Goal: Navigation & Orientation: Find specific page/section

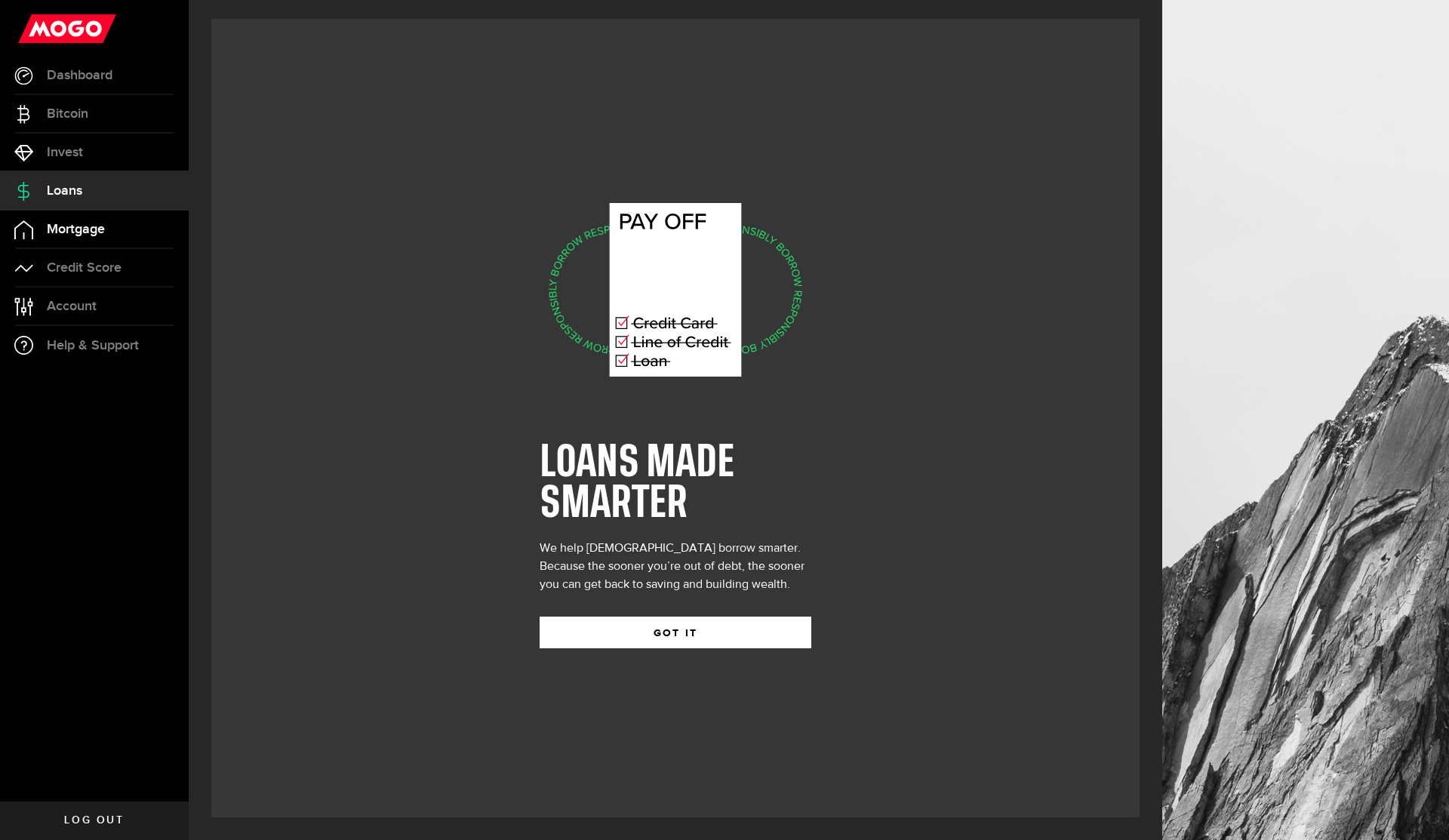
click at [77, 223] on span "Mortgage" at bounding box center [75, 229] width 58 height 13
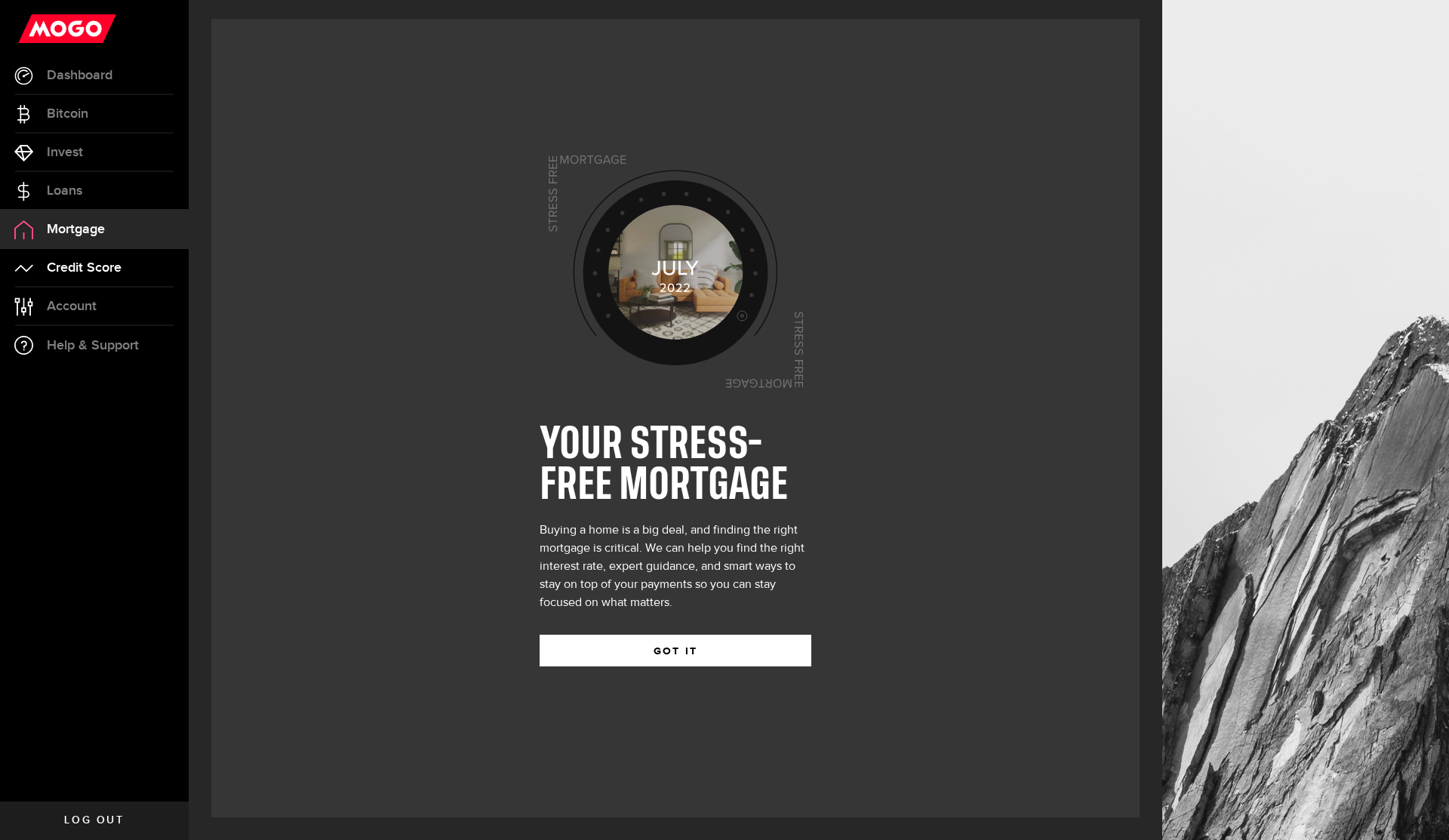
click at [87, 264] on span "Credit Score" at bounding box center [84, 268] width 75 height 13
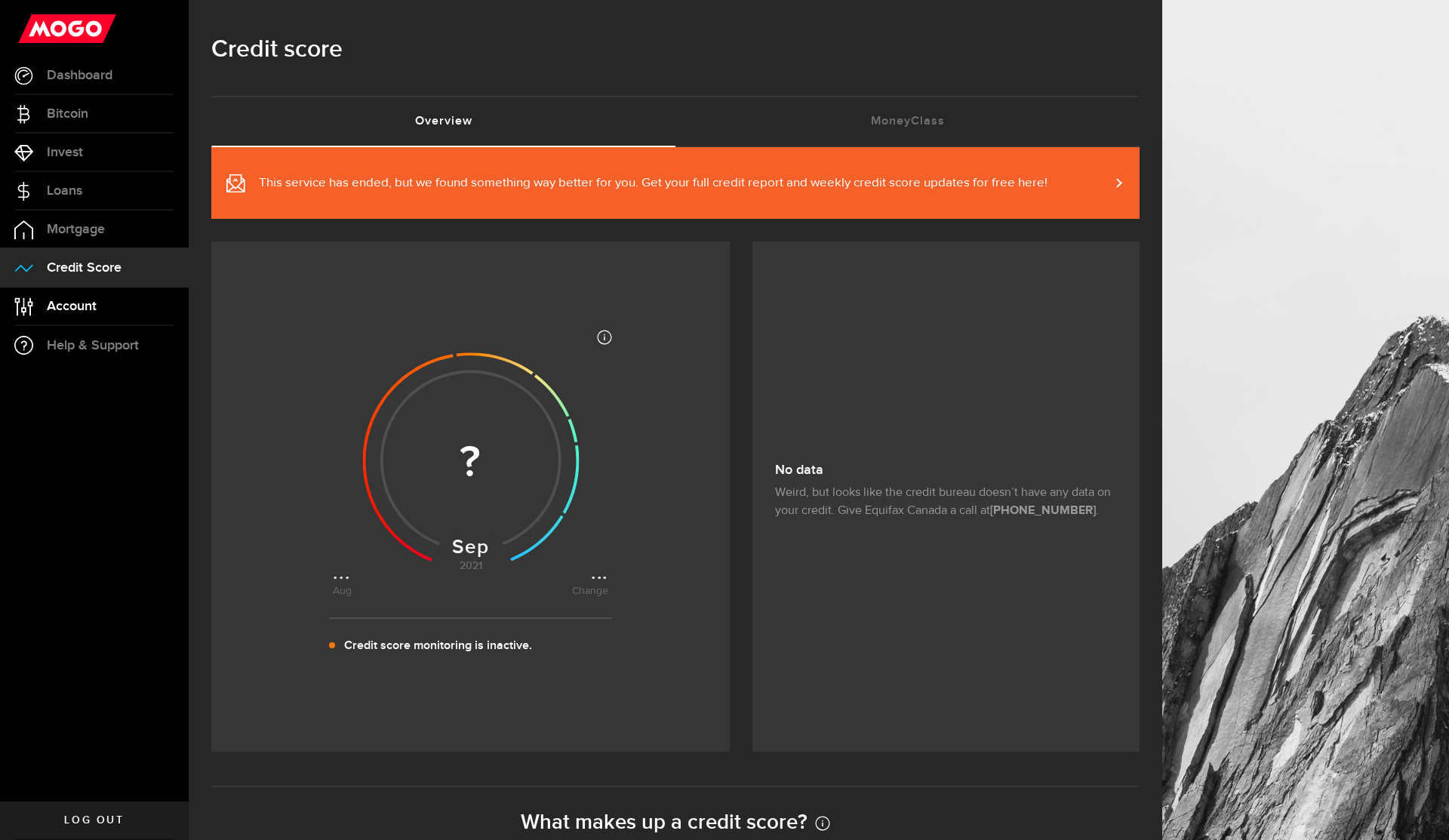
click at [94, 315] on link "Account Compte" at bounding box center [94, 306] width 189 height 38
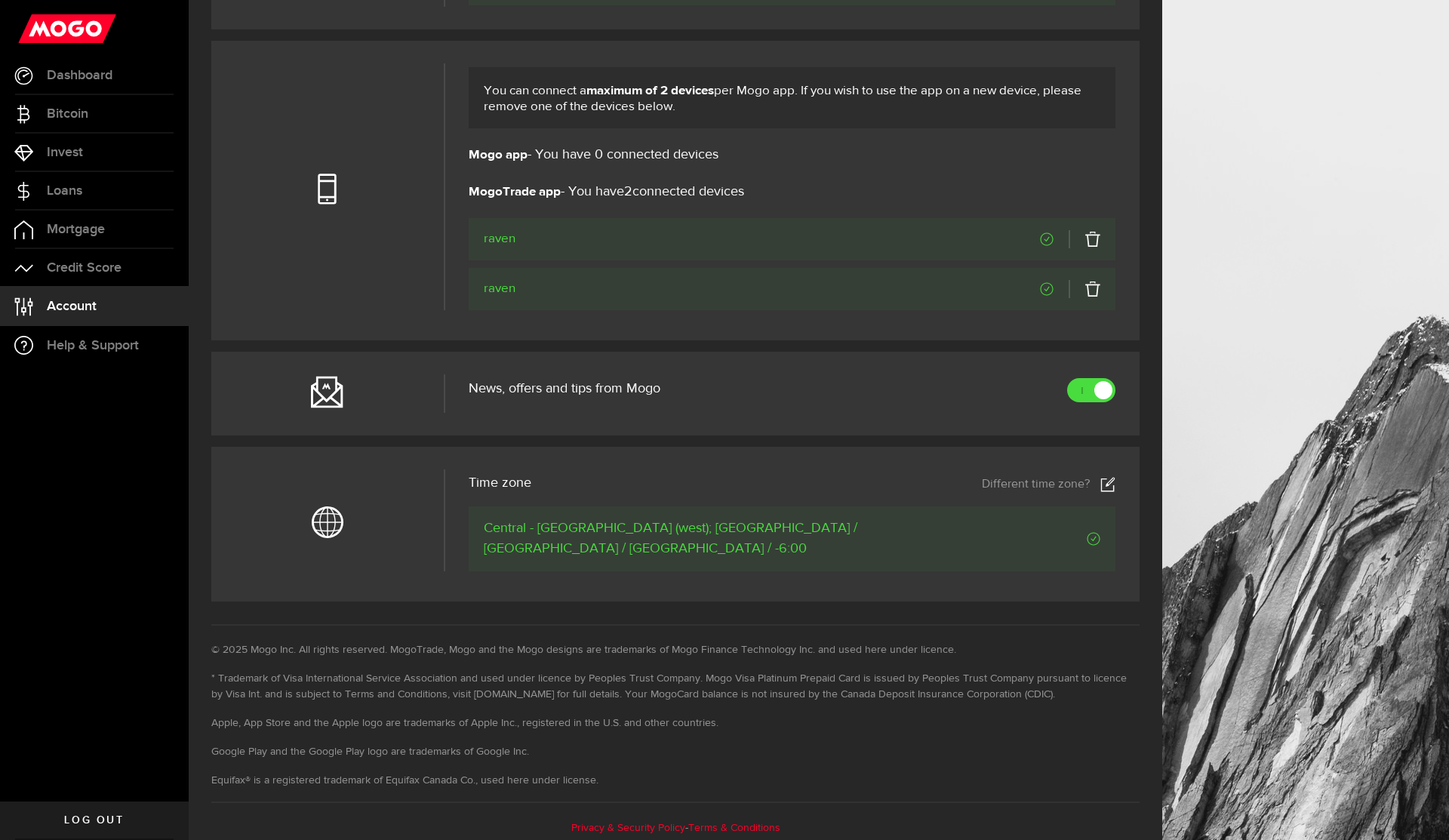
scroll to position [538, 0]
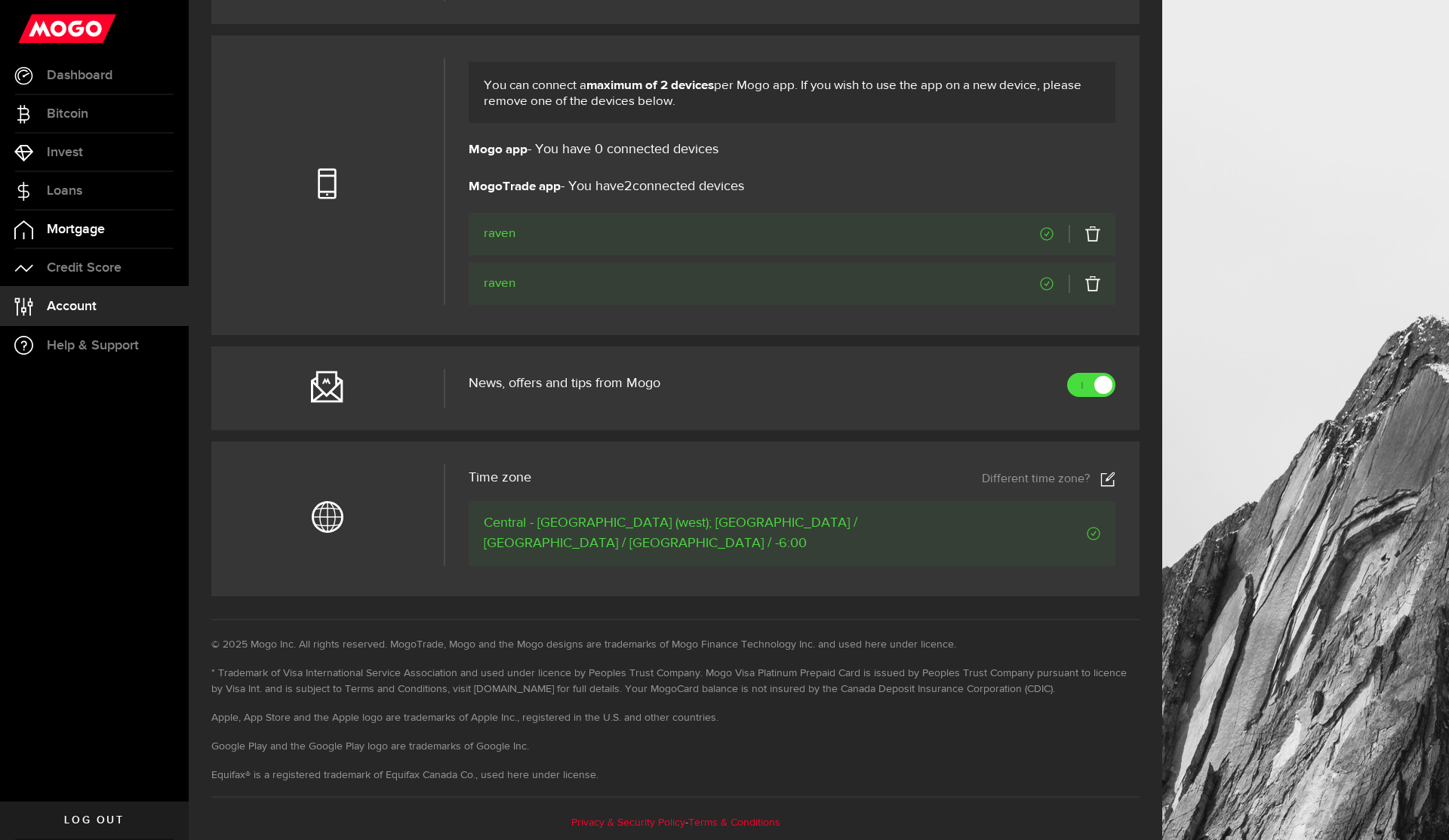
click at [75, 225] on span "Mortgage" at bounding box center [75, 229] width 58 height 13
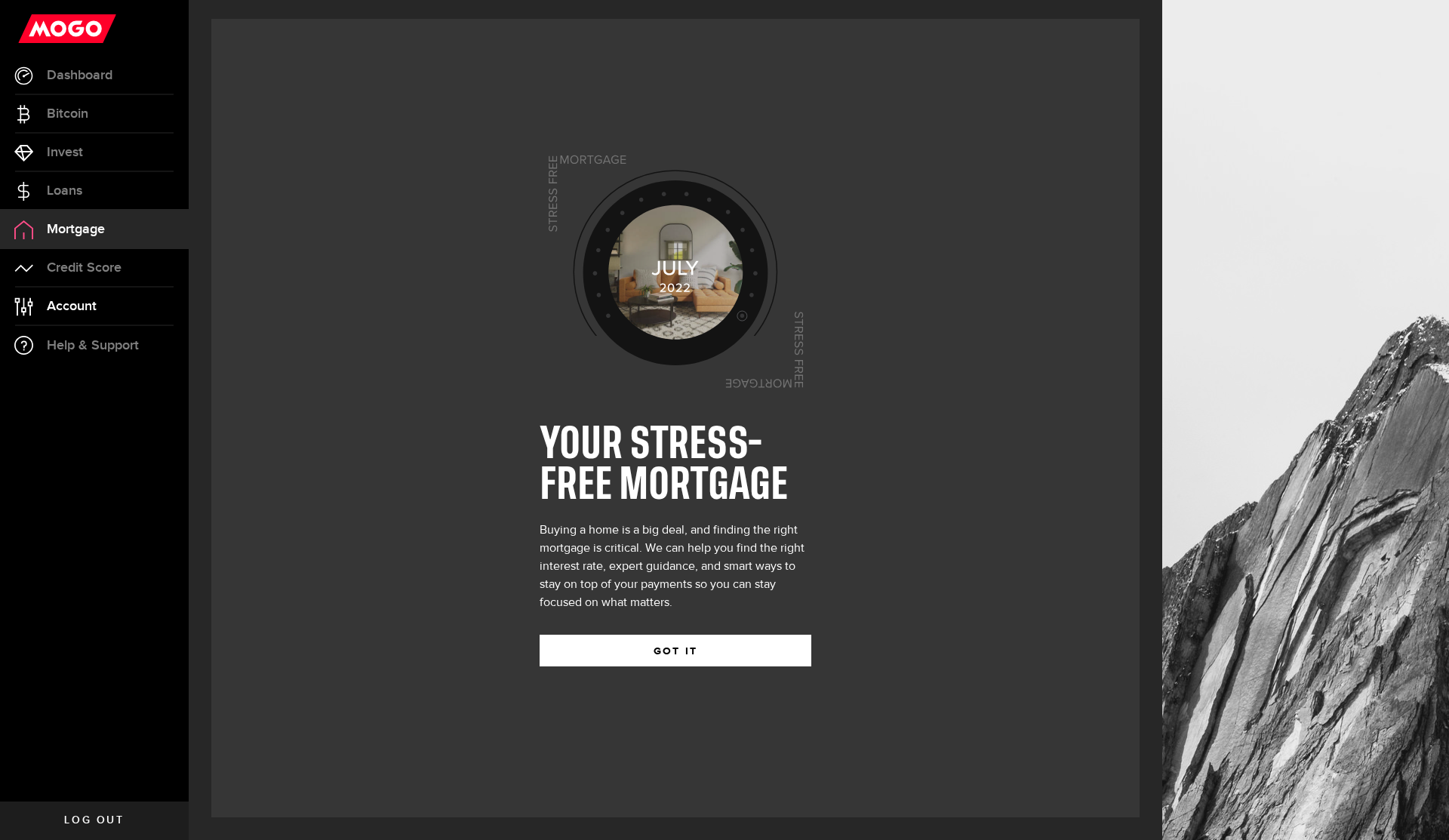
click at [96, 295] on link "Account Compte" at bounding box center [94, 306] width 189 height 38
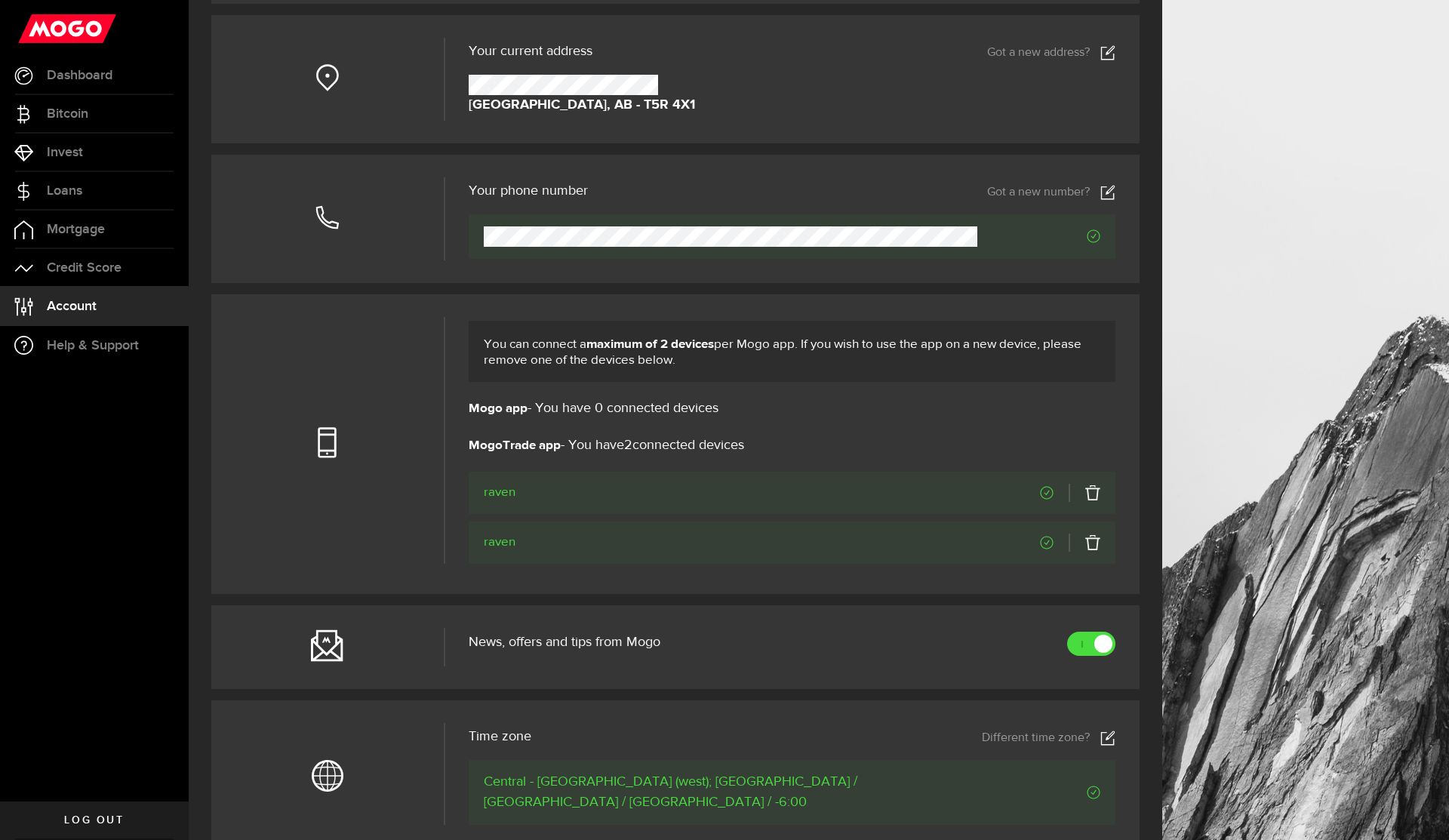
scroll to position [538, 0]
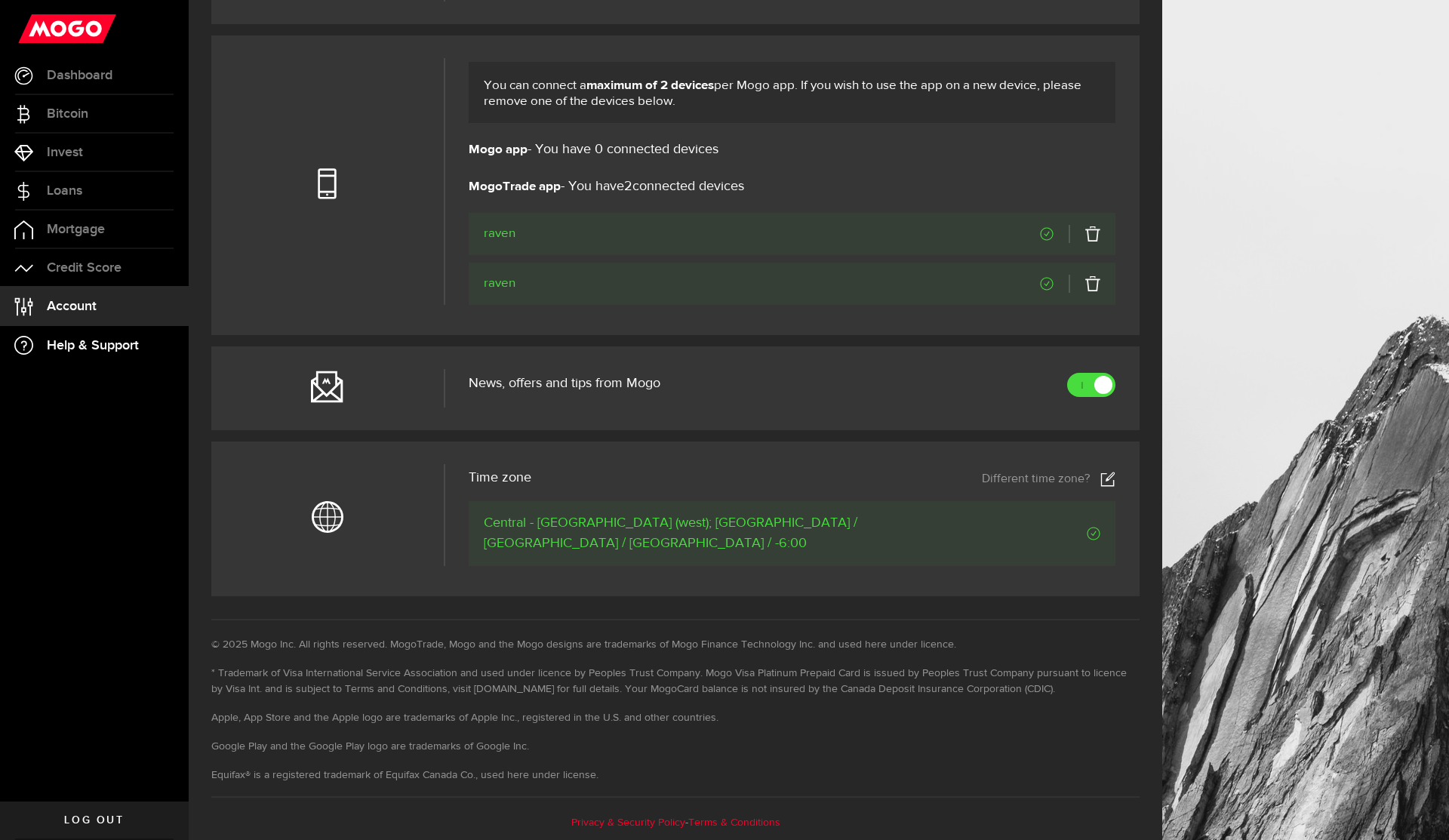
click at [118, 339] on span "Help & Support" at bounding box center [93, 345] width 92 height 13
click at [119, 348] on span "Help & Support" at bounding box center [93, 345] width 92 height 13
